Goal: Task Accomplishment & Management: Use online tool/utility

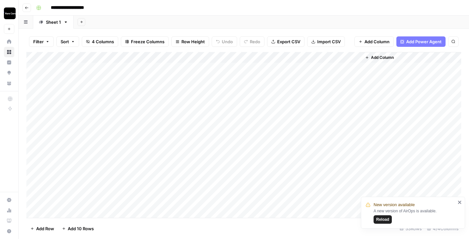
click at [273, 69] on div "Add Column" at bounding box center [243, 135] width 434 height 166
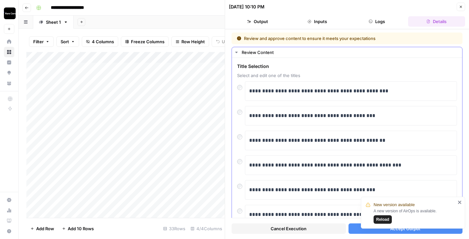
scroll to position [7, 0]
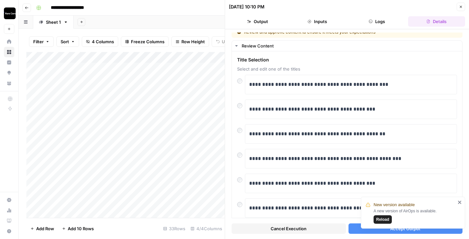
click at [427, 233] on div "New version available A new version of AirOps is available. Reload" at bounding box center [411, 232] width 104 height 3
click at [421, 231] on div "New version available A new version of AirOps is available. Reload" at bounding box center [411, 232] width 104 height 3
click at [420, 230] on button "Accept Output" at bounding box center [405, 229] width 114 height 10
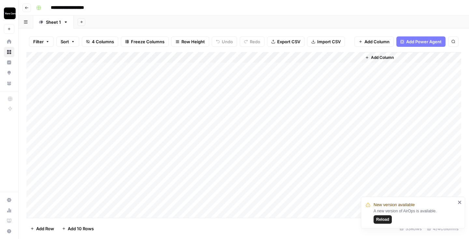
click at [295, 79] on div "Add Column" at bounding box center [243, 135] width 434 height 166
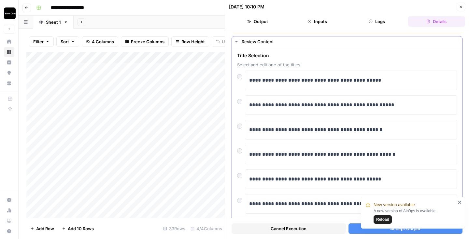
scroll to position [13, 0]
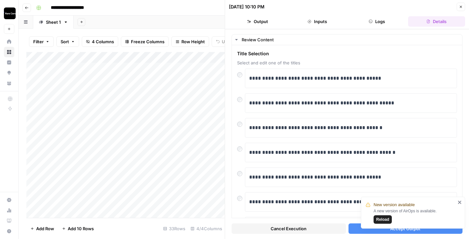
click at [354, 226] on button "Accept Output" at bounding box center [405, 229] width 114 height 10
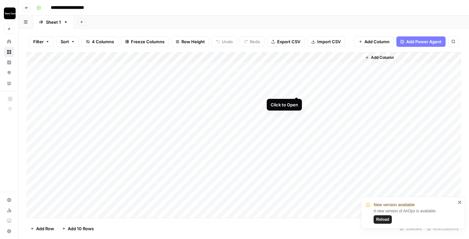
click at [295, 90] on div "Add Column" at bounding box center [243, 135] width 434 height 166
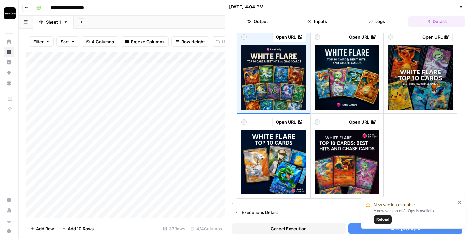
scroll to position [44, 0]
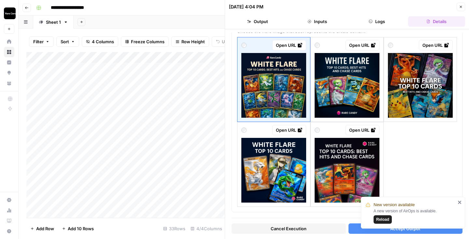
click at [459, 202] on icon "close" at bounding box center [458, 202] width 3 height 3
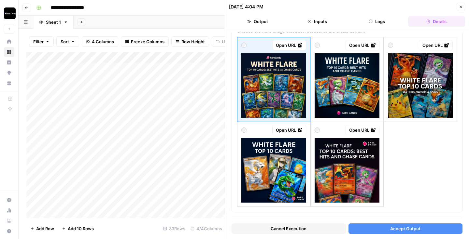
click at [400, 231] on span "Accept Output" at bounding box center [405, 228] width 30 height 7
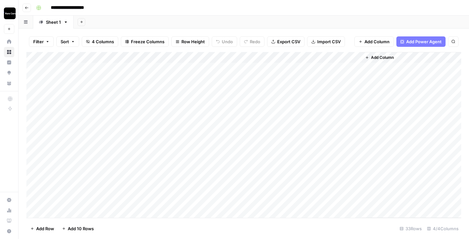
click at [240, 100] on div "Add Column" at bounding box center [243, 135] width 434 height 166
click at [296, 68] on div "Add Column" at bounding box center [243, 135] width 434 height 166
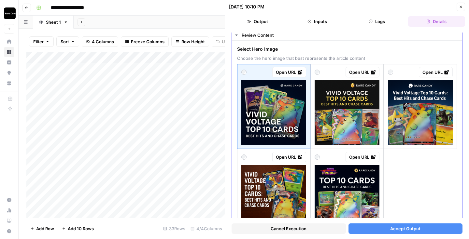
scroll to position [19, 0]
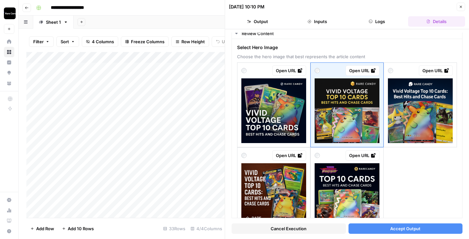
click at [463, 6] on button "Close" at bounding box center [460, 7] width 8 height 8
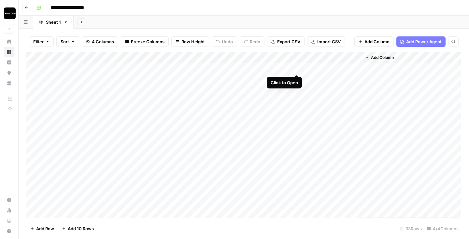
click at [285, 64] on div "Add Column" at bounding box center [243, 135] width 434 height 166
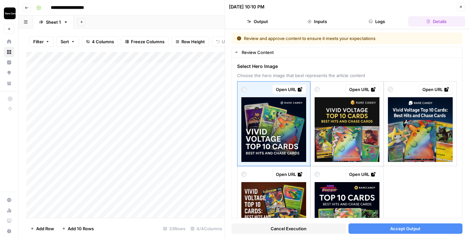
click at [462, 6] on icon "button" at bounding box center [460, 7] width 4 height 4
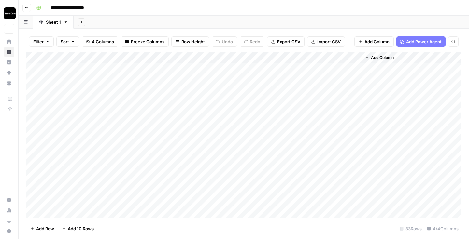
click at [186, 66] on div "Add Column" at bounding box center [243, 135] width 434 height 166
click at [185, 70] on div "Add Column" at bounding box center [243, 135] width 434 height 166
type textarea "**********"
click at [294, 78] on div "Add Column" at bounding box center [243, 135] width 434 height 166
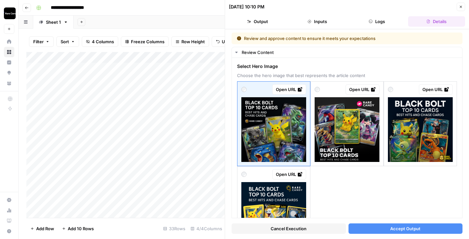
click at [401, 227] on span "Accept Output" at bounding box center [405, 228] width 30 height 7
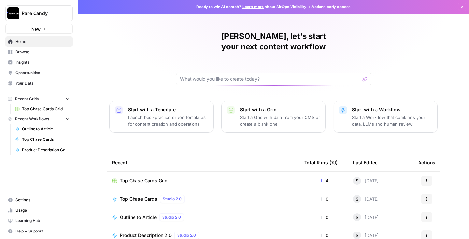
click at [243, 175] on td "Top Chase Cards Grid" at bounding box center [203, 181] width 192 height 18
click at [161, 178] on span "Top Chase Cards Grid" at bounding box center [144, 181] width 48 height 7
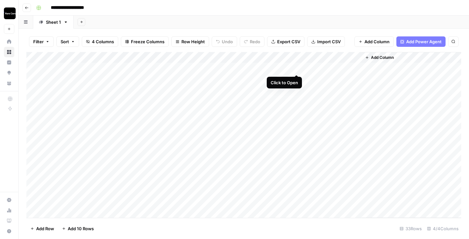
click at [296, 69] on div "Add Column" at bounding box center [243, 135] width 434 height 166
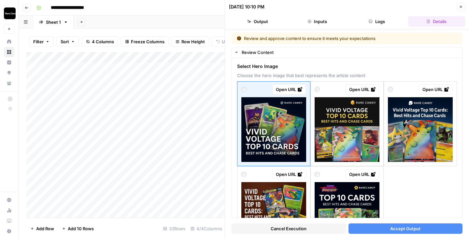
click at [366, 231] on button "Accept Output" at bounding box center [405, 229] width 114 height 10
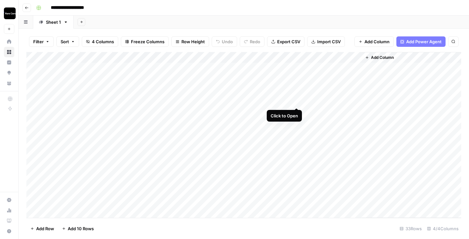
click at [296, 102] on div "Add Column" at bounding box center [243, 135] width 434 height 166
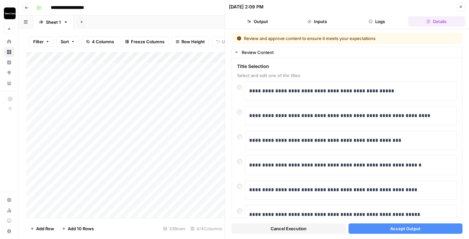
click at [411, 227] on span "Accept Output" at bounding box center [405, 228] width 30 height 7
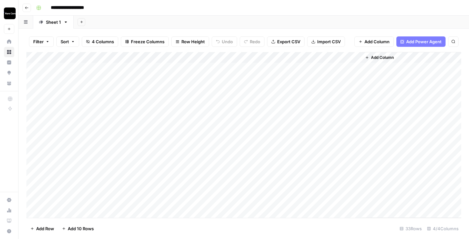
click at [288, 90] on div "Add Column" at bounding box center [243, 135] width 434 height 166
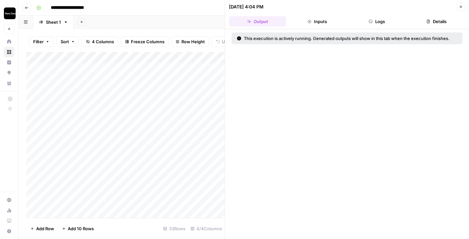
click at [374, 20] on button "Logs" at bounding box center [376, 21] width 57 height 10
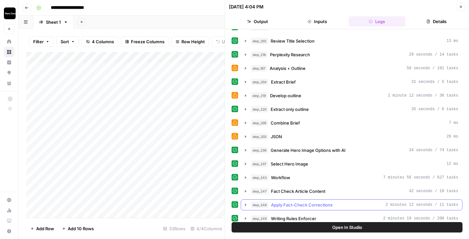
scroll to position [98, 0]
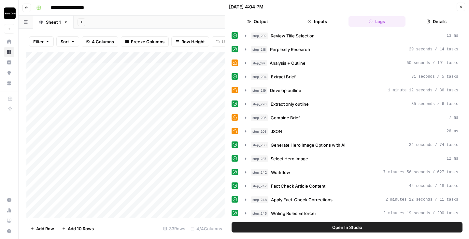
click at [463, 6] on button "Close" at bounding box center [460, 7] width 8 height 8
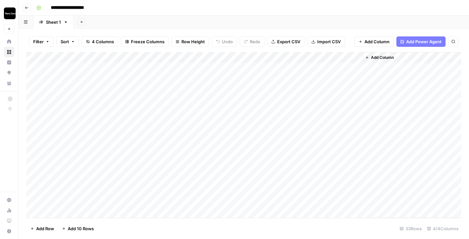
click at [269, 89] on div "Add Column" at bounding box center [243, 135] width 434 height 166
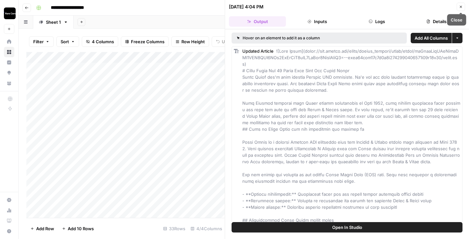
click at [459, 9] on button "Close" at bounding box center [460, 7] width 8 height 8
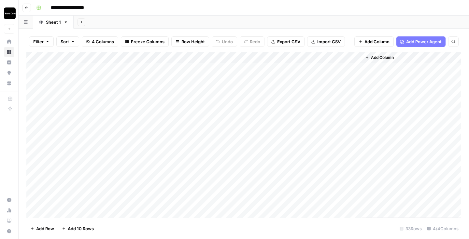
click at [266, 112] on div "Add Column" at bounding box center [243, 135] width 434 height 166
click at [263, 122] on div "Add Column" at bounding box center [243, 135] width 434 height 166
click at [260, 131] on div "Add Column" at bounding box center [243, 135] width 434 height 166
click at [264, 148] on div "Add Column" at bounding box center [243, 135] width 434 height 166
click at [264, 157] on div "Add Column" at bounding box center [243, 135] width 434 height 166
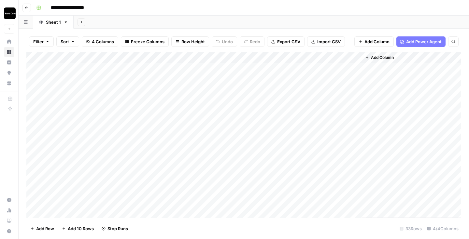
click at [264, 168] on div "Add Column" at bounding box center [243, 135] width 434 height 166
click at [296, 103] on div "Add Column" at bounding box center [243, 135] width 434 height 166
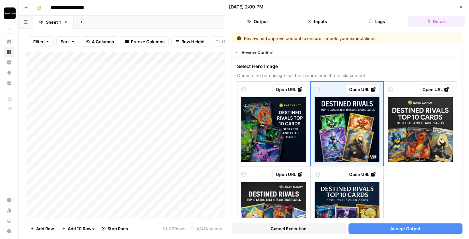
click at [373, 227] on button "Accept Output" at bounding box center [405, 229] width 114 height 10
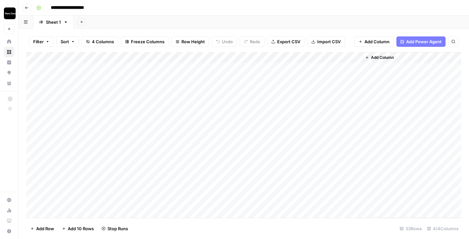
click at [280, 69] on div "Add Column" at bounding box center [243, 135] width 434 height 166
click at [289, 69] on div "Add Column" at bounding box center [243, 135] width 434 height 166
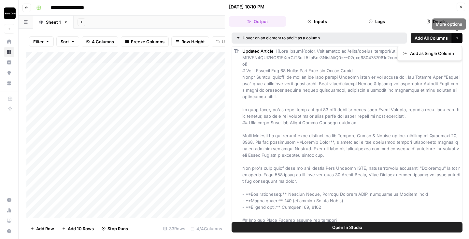
click at [455, 34] on button "More options" at bounding box center [457, 38] width 10 height 10
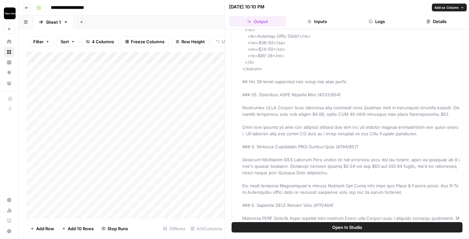
scroll to position [406, 0]
click at [463, 8] on button "Close" at bounding box center [460, 7] width 8 height 8
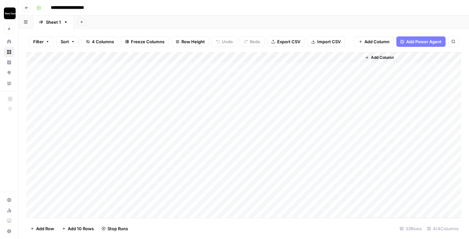
click at [277, 71] on div "Add Column" at bounding box center [243, 135] width 434 height 166
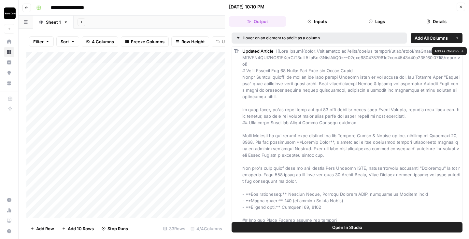
click at [438, 50] on span "Add as Column" at bounding box center [446, 50] width 24 height 5
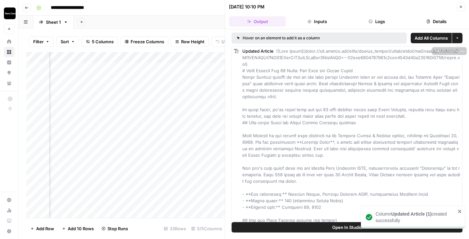
scroll to position [0, 185]
click at [459, 7] on icon "button" at bounding box center [460, 7] width 4 height 4
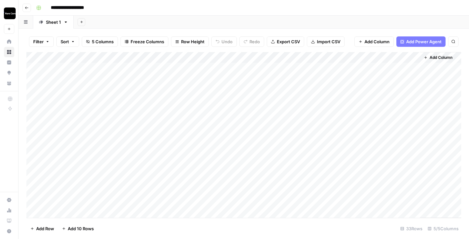
click at [356, 57] on div "Add Column" at bounding box center [243, 135] width 434 height 166
click at [330, 121] on span "Remove Column" at bounding box center [343, 121] width 57 height 7
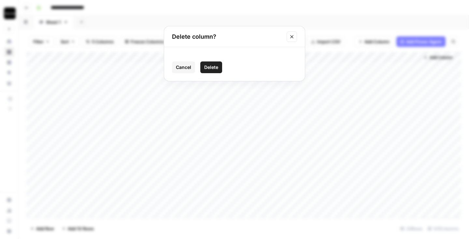
click at [215, 64] on span "Delete" at bounding box center [211, 67] width 14 height 7
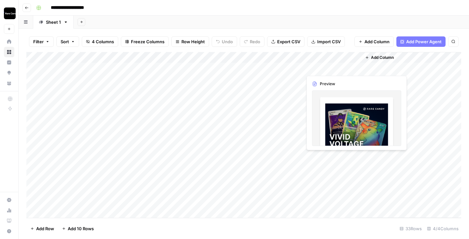
click at [336, 67] on div "Add Column" at bounding box center [243, 135] width 434 height 166
click at [356, 67] on div "Add Column" at bounding box center [243, 135] width 434 height 166
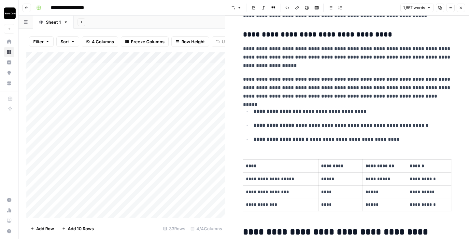
scroll to position [1499, 0]
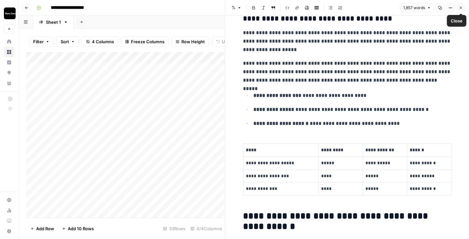
click at [461, 6] on icon "button" at bounding box center [460, 8] width 4 height 4
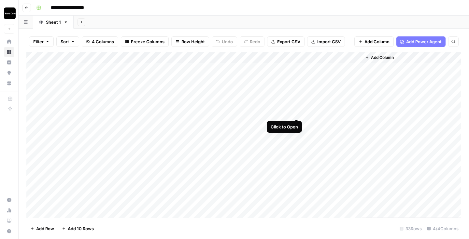
click at [295, 113] on div "Add Column" at bounding box center [243, 135] width 434 height 166
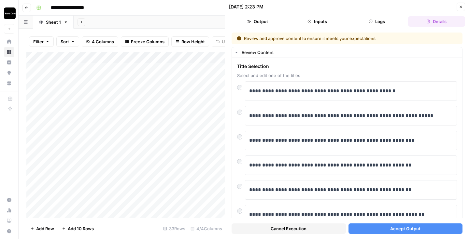
click at [367, 229] on button "Accept Output" at bounding box center [405, 229] width 114 height 10
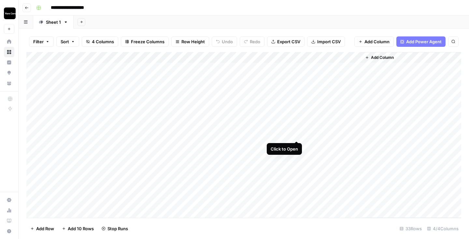
click at [295, 134] on div "Add Column" at bounding box center [243, 135] width 434 height 166
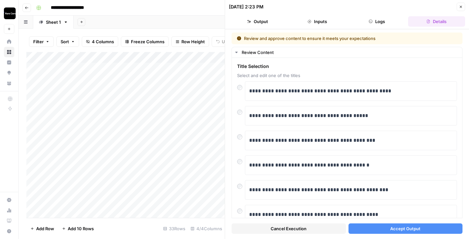
click at [378, 224] on button "Accept Output" at bounding box center [405, 229] width 114 height 10
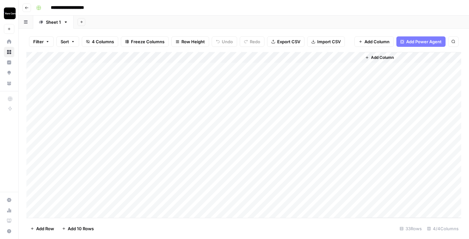
click at [295, 124] on div "Add Column" at bounding box center [243, 135] width 434 height 166
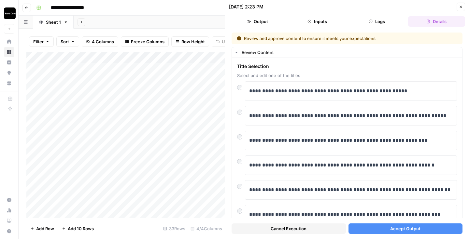
click at [375, 226] on button "Accept Output" at bounding box center [405, 229] width 114 height 10
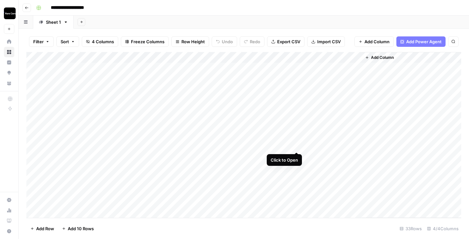
click at [297, 146] on div "Add Column" at bounding box center [243, 135] width 434 height 166
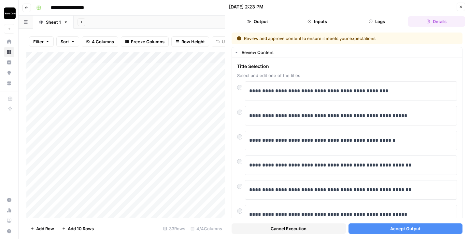
click at [368, 229] on button "Accept Output" at bounding box center [405, 229] width 114 height 10
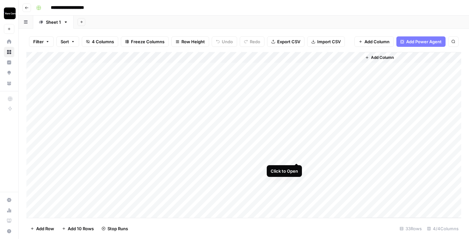
click at [296, 157] on div "Add Column" at bounding box center [243, 135] width 434 height 166
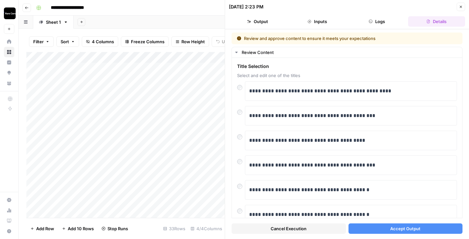
click at [378, 225] on button "Accept Output" at bounding box center [405, 229] width 114 height 10
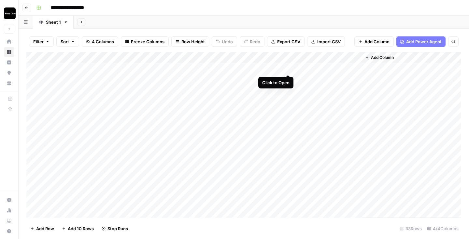
click at [289, 68] on div "Add Column" at bounding box center [243, 135] width 434 height 166
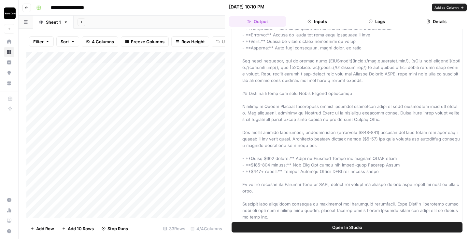
scroll to position [1646, 0]
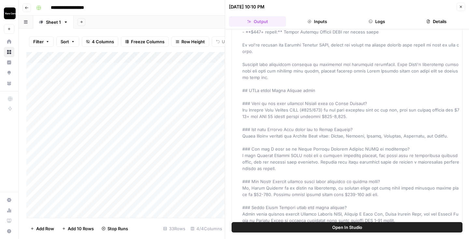
click at [366, 23] on button "Logs" at bounding box center [376, 21] width 57 height 10
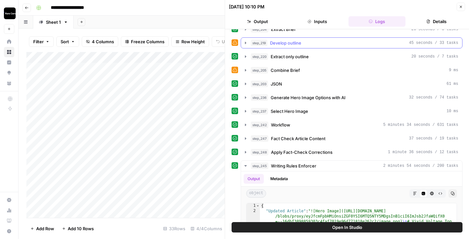
scroll to position [147, 0]
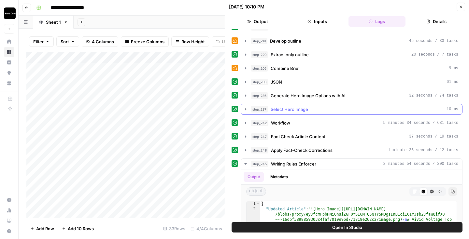
click at [245, 110] on icon "button" at bounding box center [245, 109] width 1 height 2
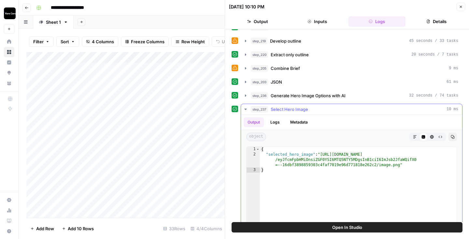
click at [246, 110] on icon "button" at bounding box center [245, 109] width 5 height 5
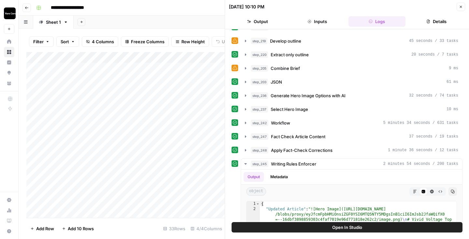
click at [461, 5] on icon "button" at bounding box center [460, 7] width 4 height 4
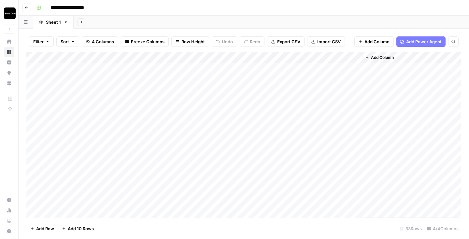
click at [375, 60] on span "Add Column" at bounding box center [382, 58] width 23 height 6
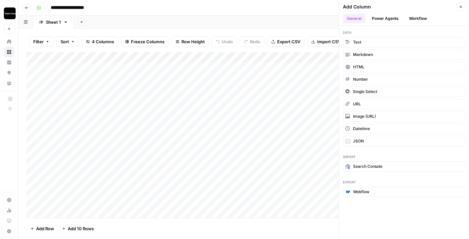
click at [412, 21] on button "Workflow" at bounding box center [418, 19] width 26 height 10
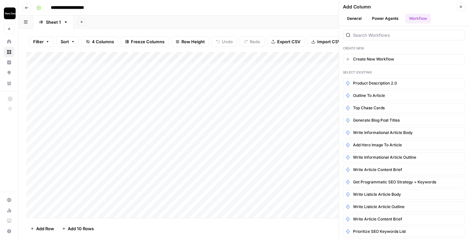
click at [389, 20] on button "Power Agents" at bounding box center [385, 19] width 34 height 10
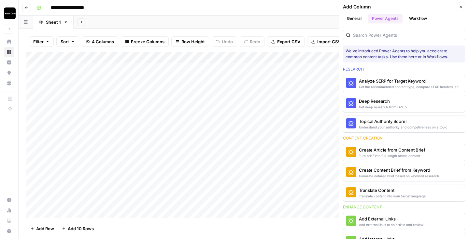
click at [357, 21] on button "General" at bounding box center [354, 19] width 22 height 10
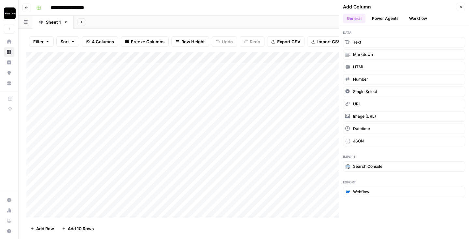
click at [461, 8] on icon "button" at bounding box center [460, 7] width 4 height 4
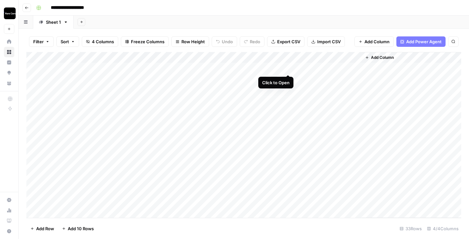
click at [287, 69] on div "Add Column" at bounding box center [243, 135] width 434 height 166
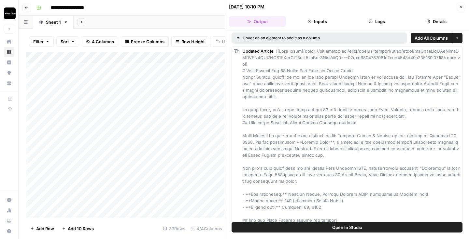
click at [460, 37] on button "More options" at bounding box center [457, 38] width 10 height 10
click at [455, 40] on icon "button" at bounding box center [457, 38] width 4 height 4
click at [445, 52] on span "Add as Single Column" at bounding box center [432, 53] width 44 height 7
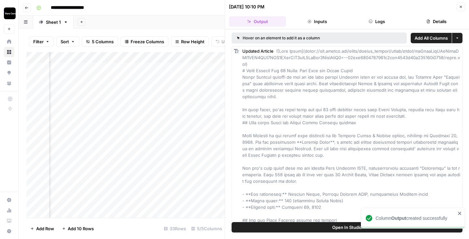
scroll to position [0, 185]
click at [171, 59] on div "Add Column" at bounding box center [125, 135] width 198 height 166
click at [147, 119] on span "Remove Column" at bounding box center [158, 121] width 57 height 7
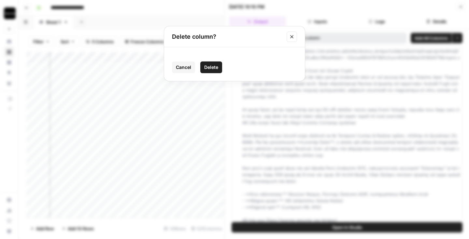
click at [212, 62] on button "Delete" at bounding box center [211, 67] width 22 height 12
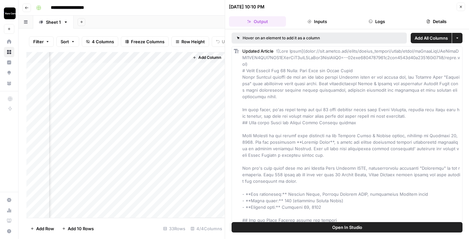
scroll to position [0, 173]
click at [441, 50] on span "Add as Column" at bounding box center [446, 50] width 24 height 5
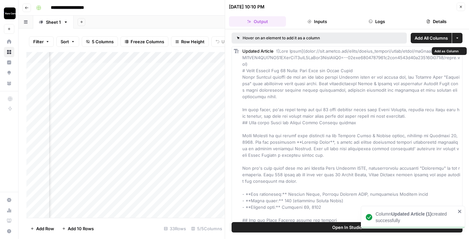
scroll to position [0, 185]
click at [171, 58] on div "Add Column" at bounding box center [125, 135] width 198 height 166
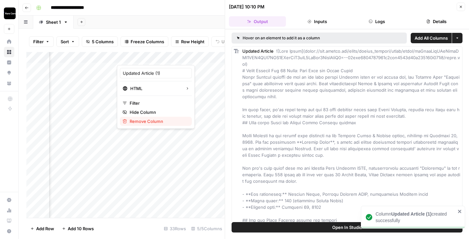
click at [158, 121] on span "Remove Column" at bounding box center [158, 121] width 57 height 7
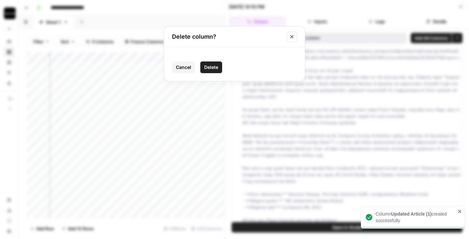
click at [213, 68] on span "Delete" at bounding box center [211, 67] width 14 height 7
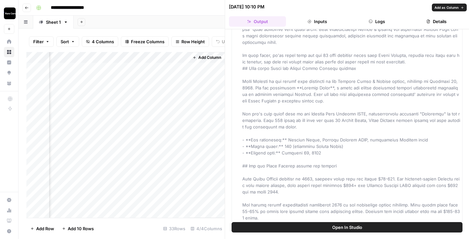
scroll to position [54, 0]
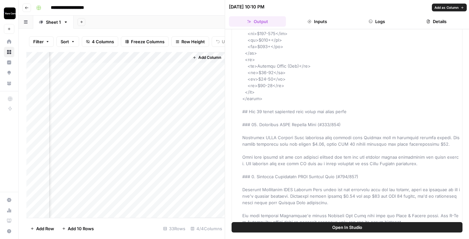
scroll to position [377, 0]
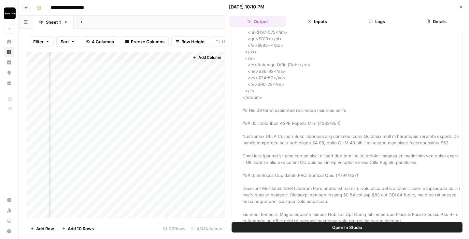
click at [460, 6] on icon "button" at bounding box center [460, 7] width 4 height 4
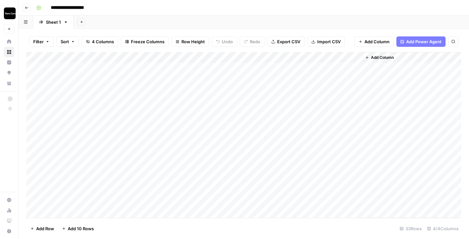
click at [306, 59] on div "Add Column" at bounding box center [243, 135] width 434 height 166
click at [375, 81] on div "Add Column" at bounding box center [411, 135] width 100 height 166
click at [296, 112] on div "Add Column" at bounding box center [243, 135] width 434 height 166
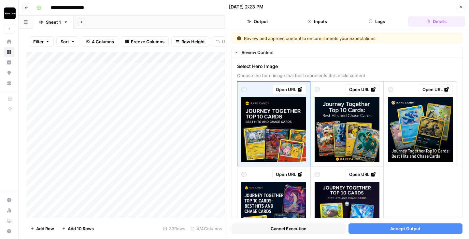
click at [390, 227] on span "Accept Output" at bounding box center [405, 228] width 30 height 7
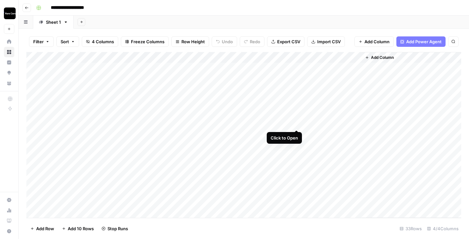
click at [295, 124] on div "Add Column" at bounding box center [243, 135] width 434 height 166
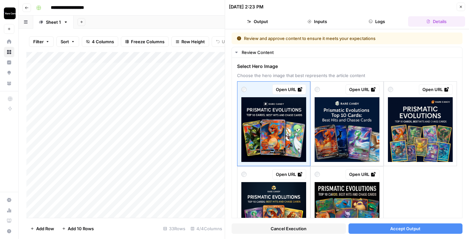
click at [359, 229] on button "Accept Output" at bounding box center [405, 229] width 114 height 10
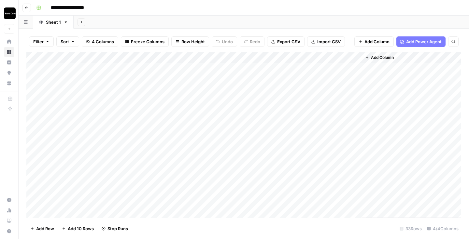
click at [294, 133] on div "Add Column" at bounding box center [243, 135] width 434 height 166
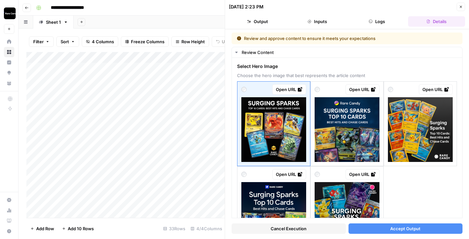
click at [364, 227] on button "Accept Output" at bounding box center [405, 229] width 114 height 10
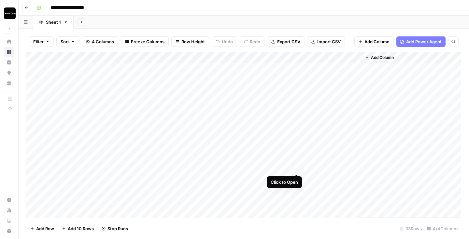
click at [296, 167] on div "Add Column" at bounding box center [243, 135] width 434 height 166
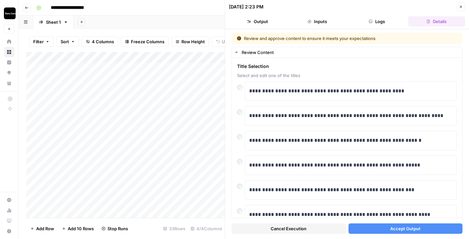
click at [371, 223] on div "Cancel Execution Accept Output" at bounding box center [346, 227] width 231 height 18
click at [370, 226] on button "Accept Output" at bounding box center [405, 229] width 114 height 10
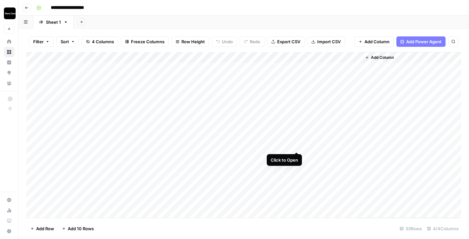
click at [295, 145] on div "Add Column" at bounding box center [243, 135] width 434 height 166
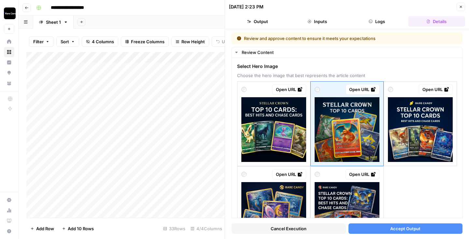
click at [393, 232] on button "Accept Output" at bounding box center [405, 229] width 114 height 10
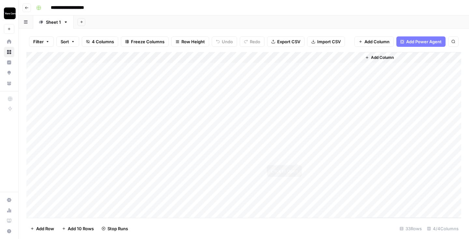
click at [296, 157] on div "Add Column" at bounding box center [243, 135] width 434 height 166
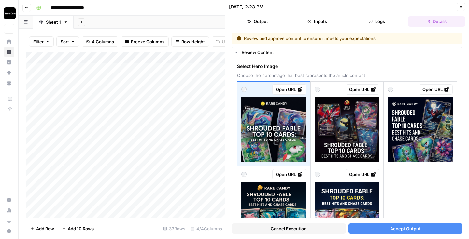
click at [392, 231] on span "Accept Output" at bounding box center [405, 228] width 30 height 7
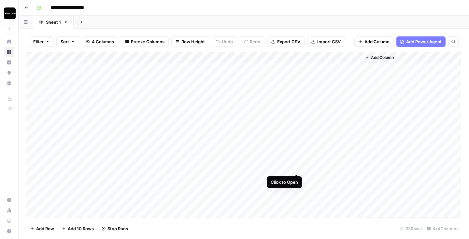
click at [295, 167] on div "Add Column" at bounding box center [243, 135] width 434 height 166
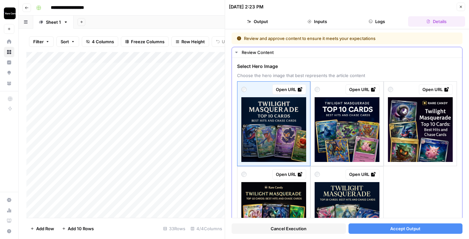
click at [321, 89] on div "Open URL" at bounding box center [346, 89] width 65 height 10
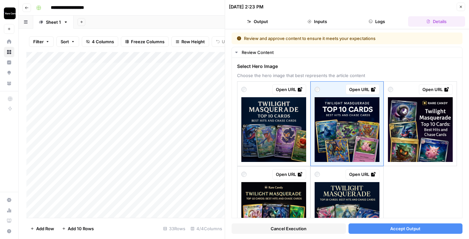
click at [376, 228] on button "Accept Output" at bounding box center [405, 229] width 114 height 10
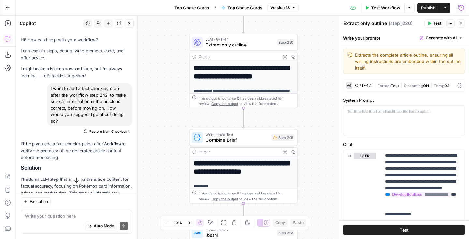
scroll to position [1958, 0]
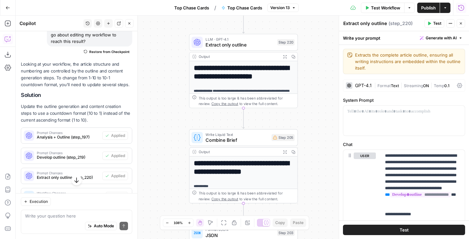
click at [129, 24] on icon "button" at bounding box center [129, 23] width 2 height 2
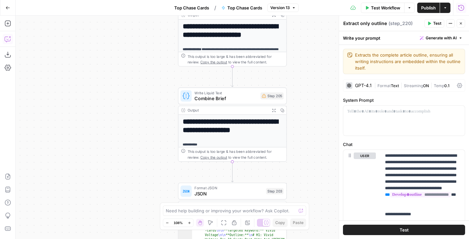
drag, startPoint x: 181, startPoint y: 134, endPoint x: 170, endPoint y: 93, distance: 43.1
click at [170, 93] on div "Workflow Set Inputs Inputs Google Search Perform Google Search Step 51 Output E…" at bounding box center [242, 128] width 453 height 224
